Goal: Task Accomplishment & Management: Use online tool/utility

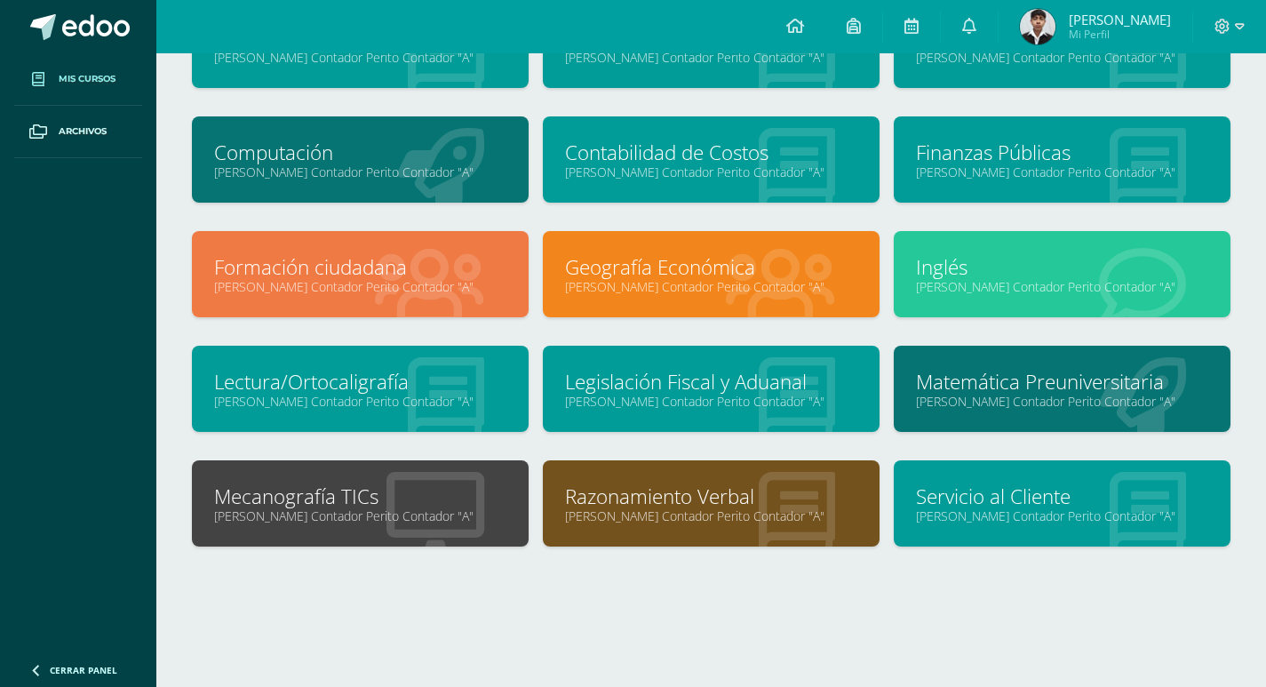
scroll to position [168, 0]
click at [750, 502] on link "Razonamiento Verbal" at bounding box center [711, 496] width 292 height 28
click at [733, 497] on link "Razonamiento Verbal" at bounding box center [711, 496] width 292 height 28
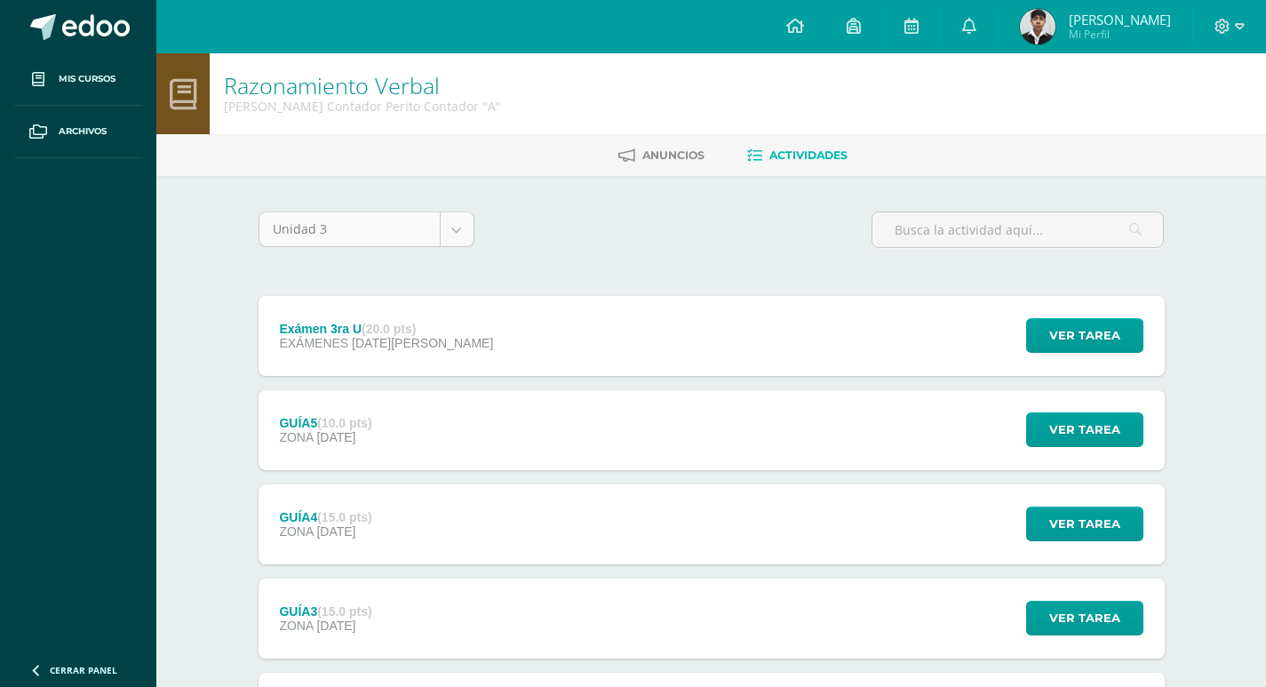
click at [463, 227] on body "Mis cursos Archivos Cerrar panel Administración y Práctica de Oficina [PERSON_N…" at bounding box center [633, 529] width 1266 height 1059
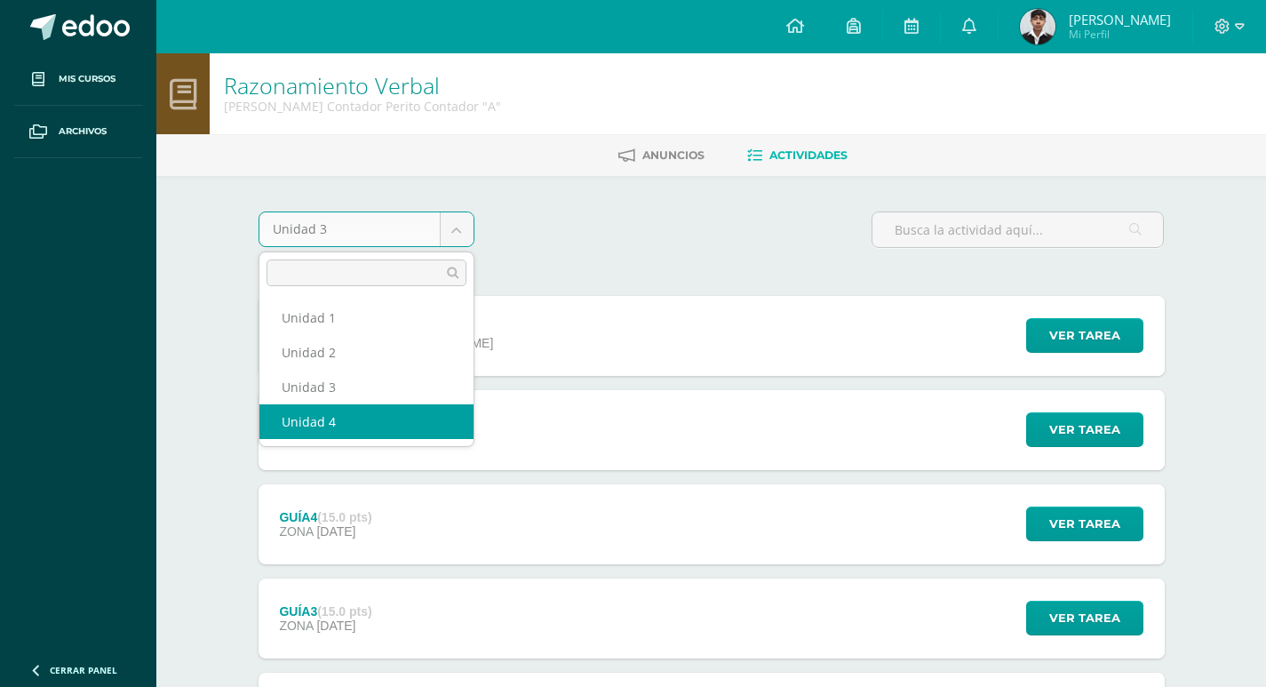
select select "Unidad 4"
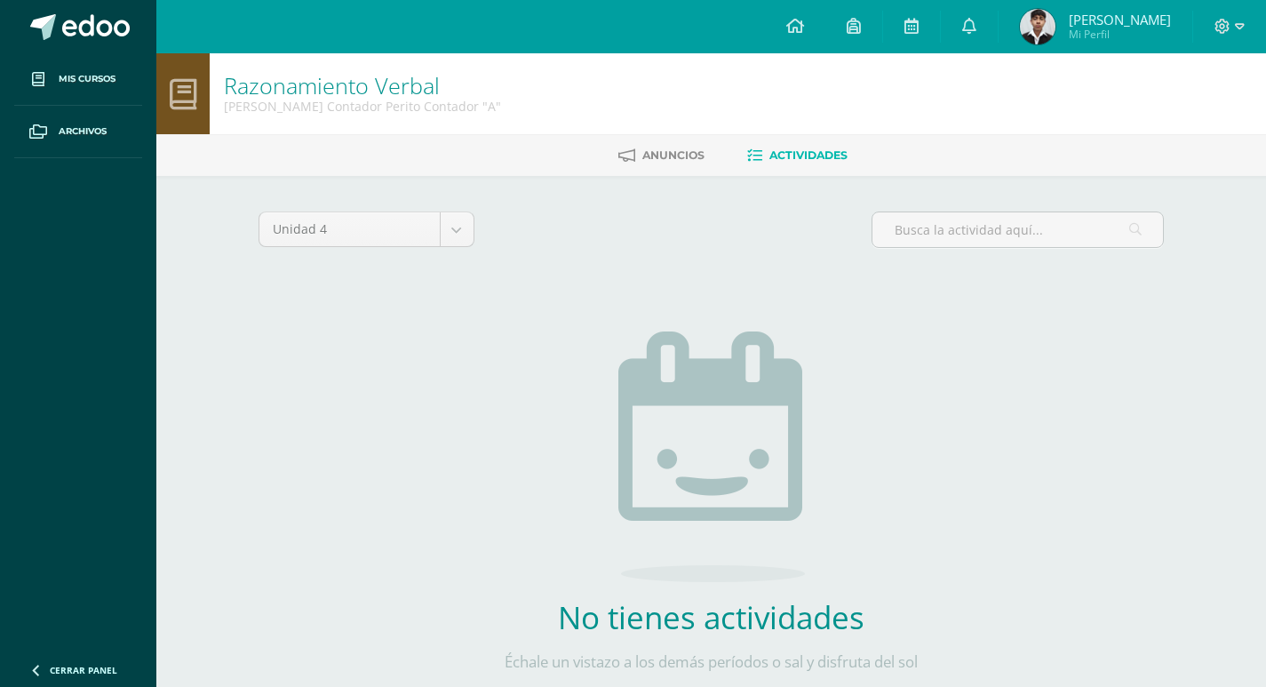
click at [571, 343] on div "No tienes actividades Échale un vistazo a los demás períodos o sal y disfruta d…" at bounding box center [712, 512] width 524 height 433
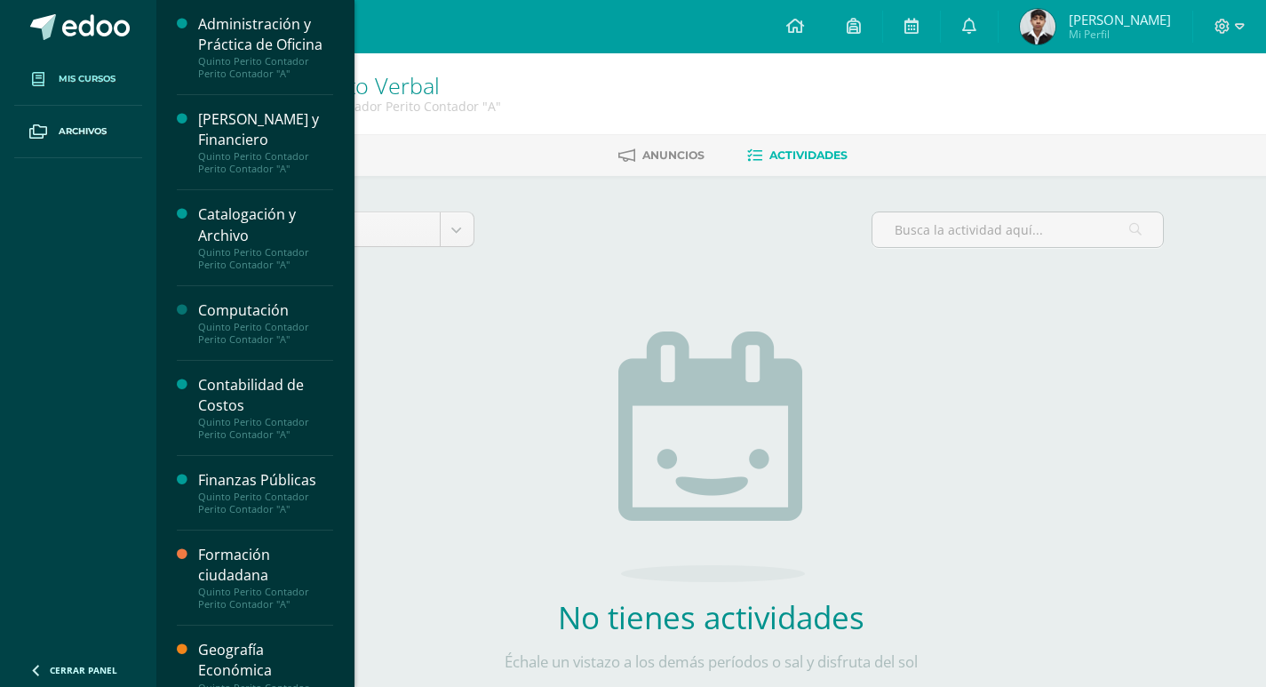
click at [78, 76] on span "Mis cursos" at bounding box center [87, 79] width 57 height 14
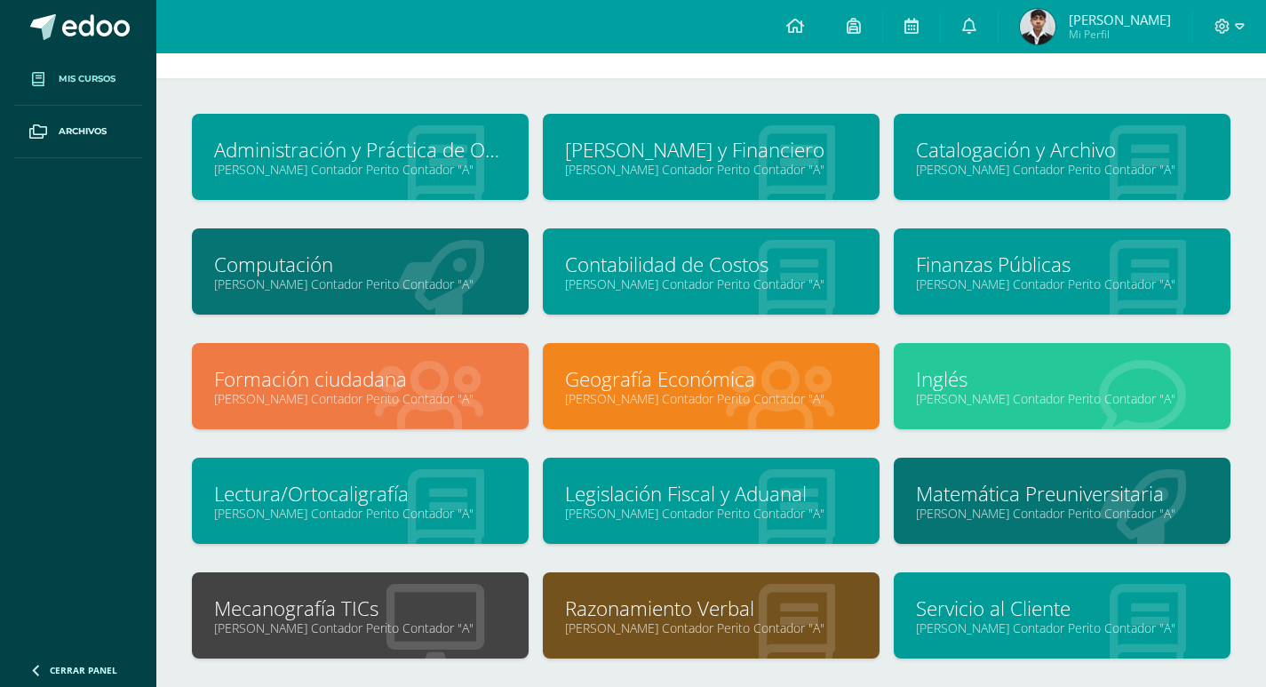
scroll to position [89, 0]
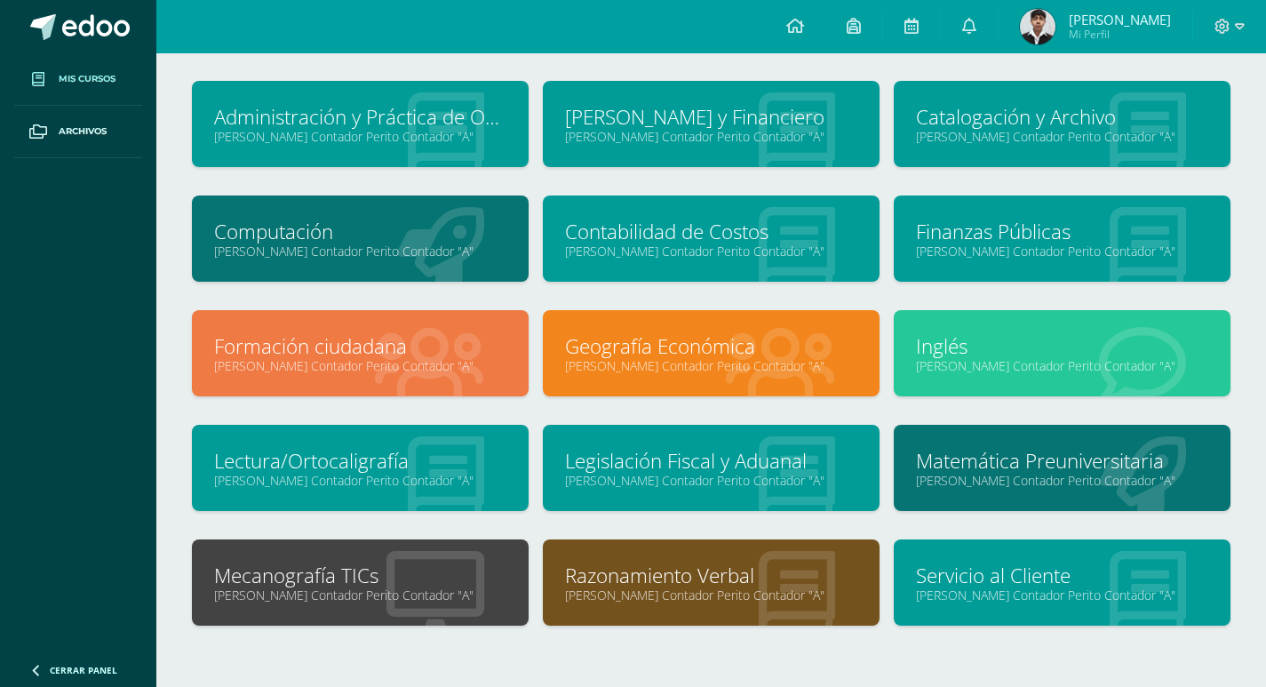
click at [677, 108] on link "[PERSON_NAME] y Financiero" at bounding box center [711, 117] width 292 height 28
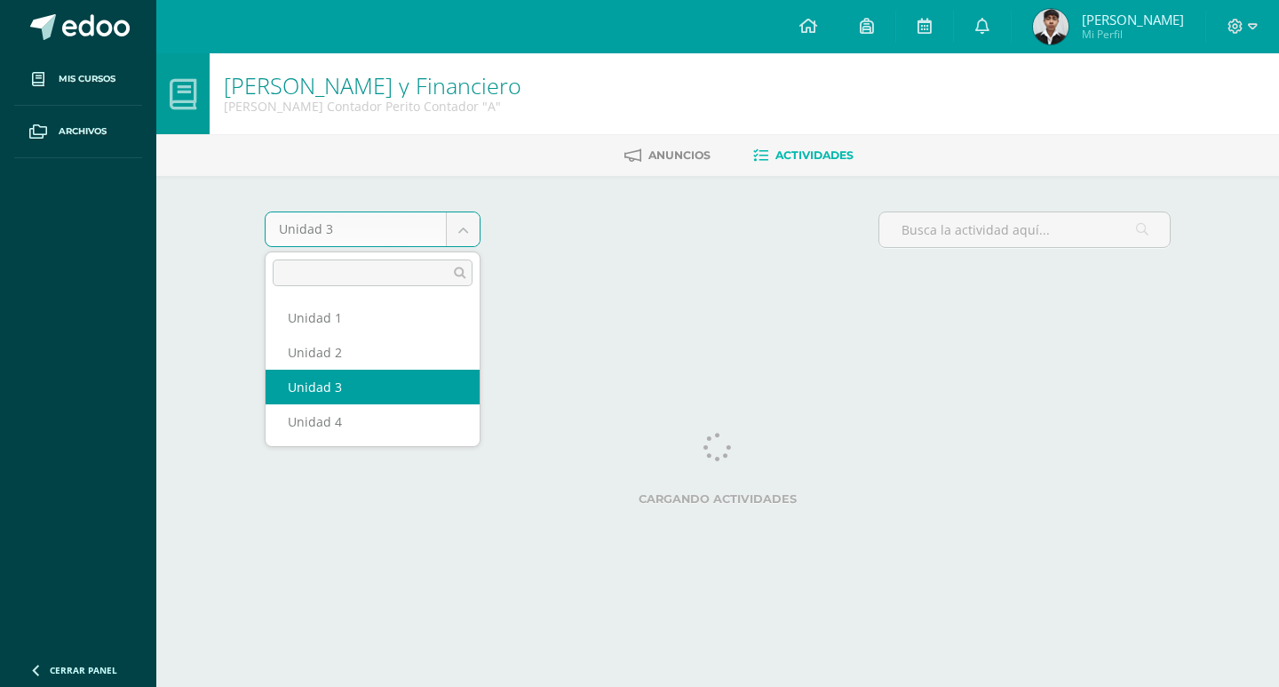
click at [456, 242] on body "Mis cursos Archivos Cerrar panel Administración y Práctica de Oficina [PERSON_N…" at bounding box center [639, 165] width 1279 height 331
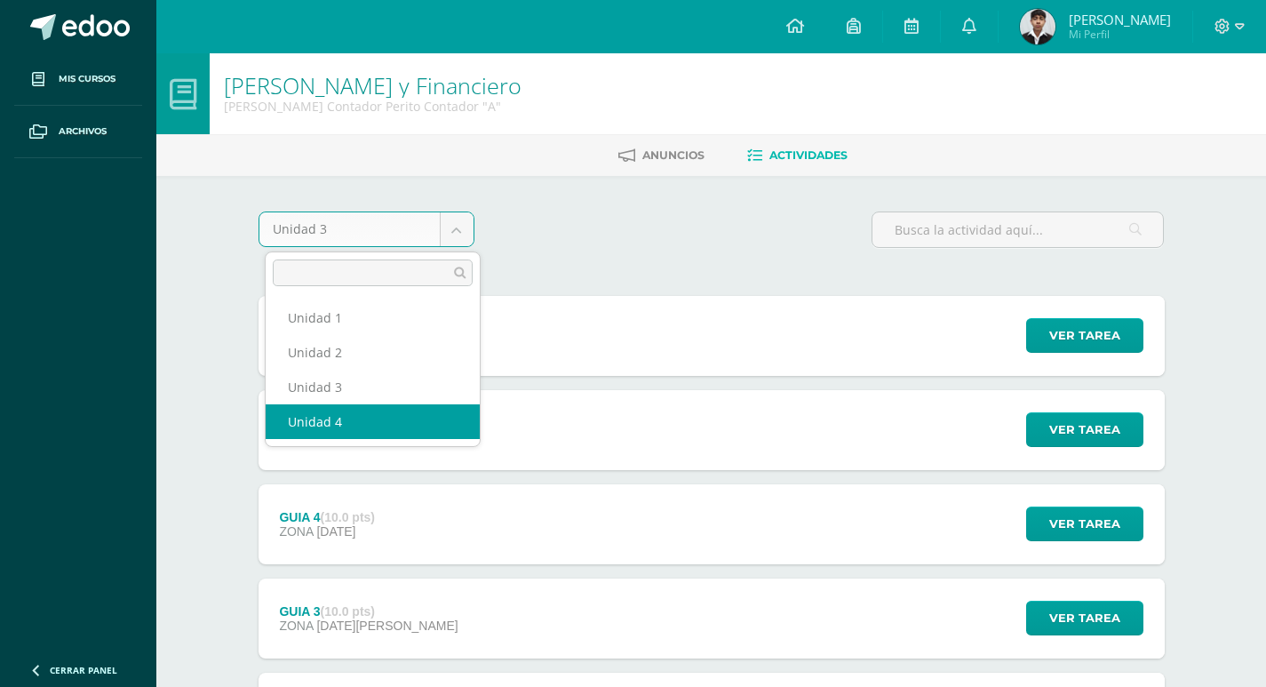
select select "Unidad 4"
